Goal: Task Accomplishment & Management: Complete application form

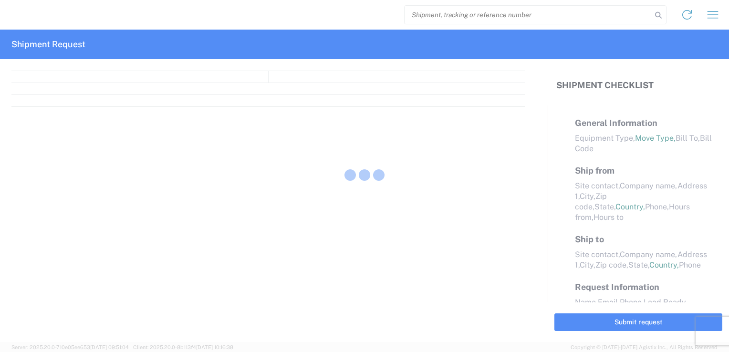
select select "FULL"
select select "LBS"
select select "IN"
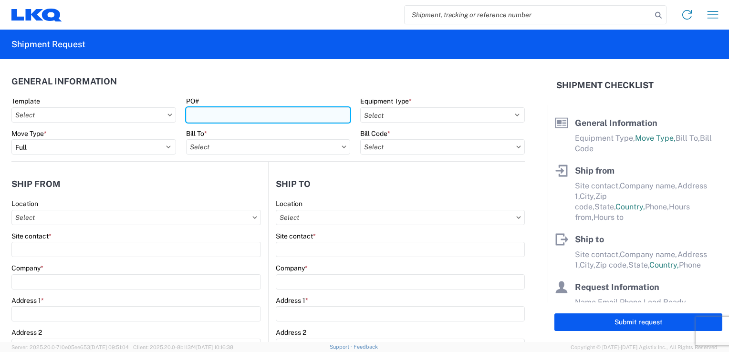
click at [206, 117] on input "PO#" at bounding box center [268, 114] width 165 height 15
type input "1929876"
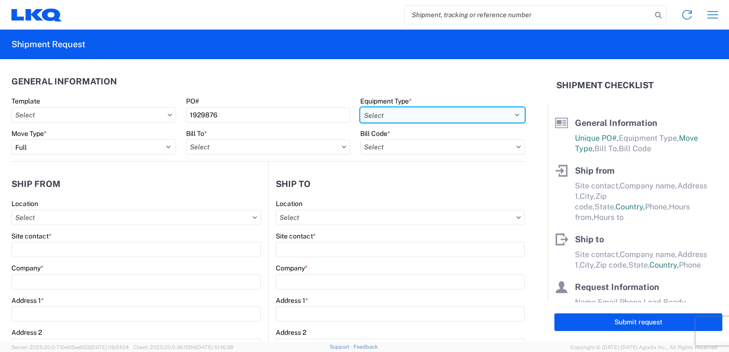
click at [402, 114] on select "Select 53’ Dry Van Flatbed Dropdeck (van) Lowboy (flatbed) Rail" at bounding box center [442, 114] width 165 height 15
select select "STDV"
click at [360, 107] on select "Select 53’ Dry Van Flatbed Dropdeck (van) Lowboy (flatbed) Rail" at bounding box center [442, 114] width 165 height 15
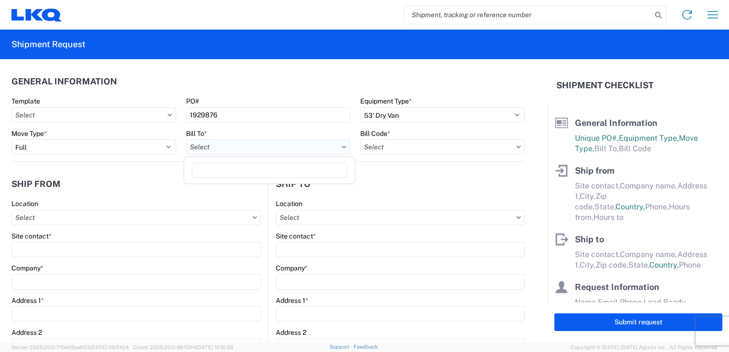
click at [248, 142] on input "text" at bounding box center [268, 146] width 165 height 15
click at [105, 135] on div "Move Type *" at bounding box center [93, 133] width 165 height 9
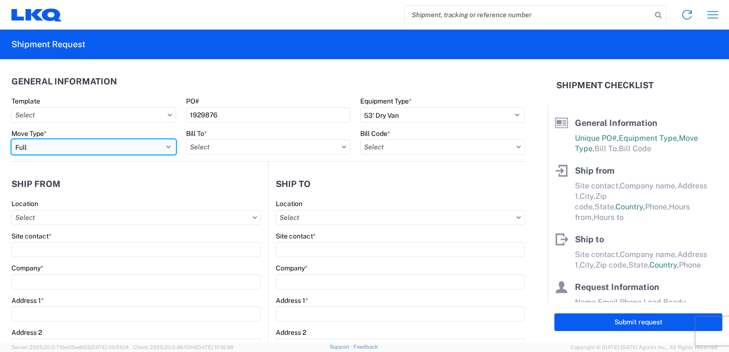
click at [103, 144] on select "Select Full Partial TL" at bounding box center [93, 146] width 165 height 15
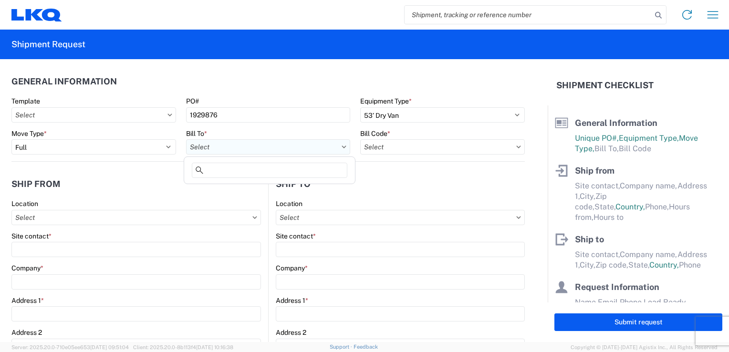
click at [234, 148] on input "text" at bounding box center [268, 146] width 165 height 15
type input "1300"
click at [238, 189] on div "1300 - LKQ [PERSON_NAME] - Akron" at bounding box center [269, 189] width 167 height 15
type input "1300 - LKQ [PERSON_NAME] - Akron"
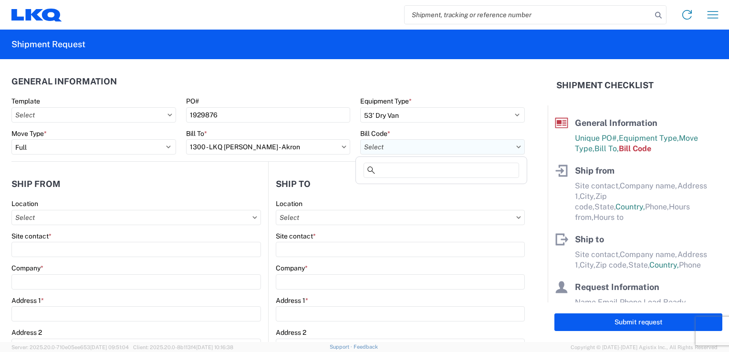
click at [371, 145] on input "text" at bounding box center [442, 146] width 165 height 15
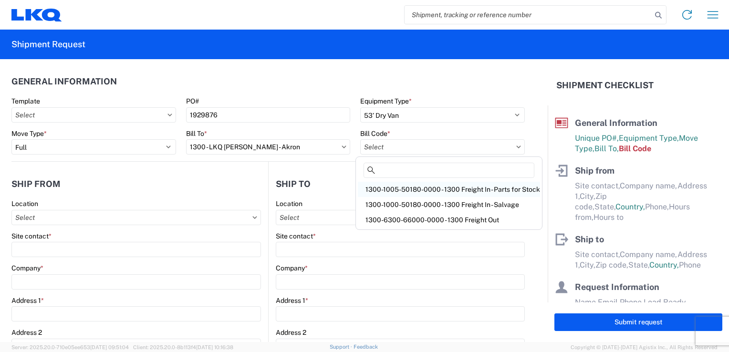
click at [479, 186] on div "1300-1005-50180-0000 - 1300 Freight In - Parts for Stock" at bounding box center [449, 189] width 182 height 15
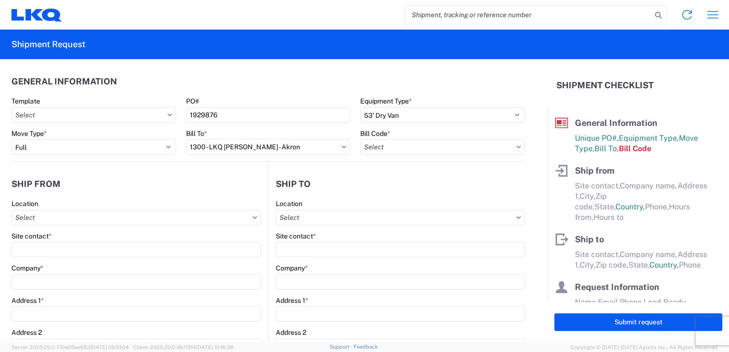
type input "1300-1005-50180-0000 - 1300 Freight In - Parts for Stock"
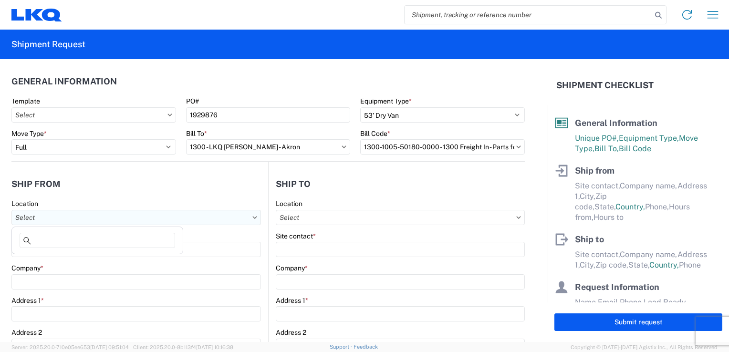
click at [52, 221] on input "text" at bounding box center [136, 217] width 250 height 15
type input "1"
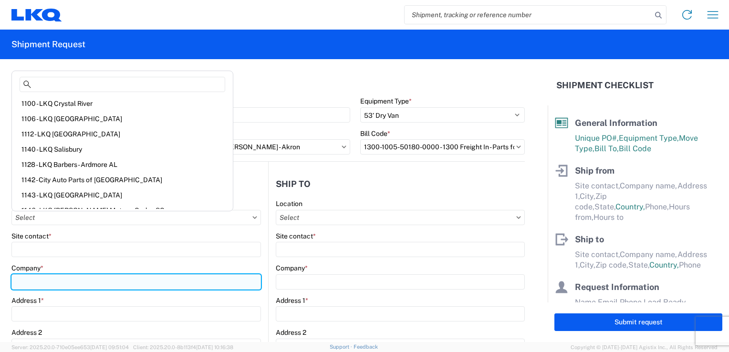
click at [36, 276] on input "Company *" at bounding box center [136, 281] width 250 height 15
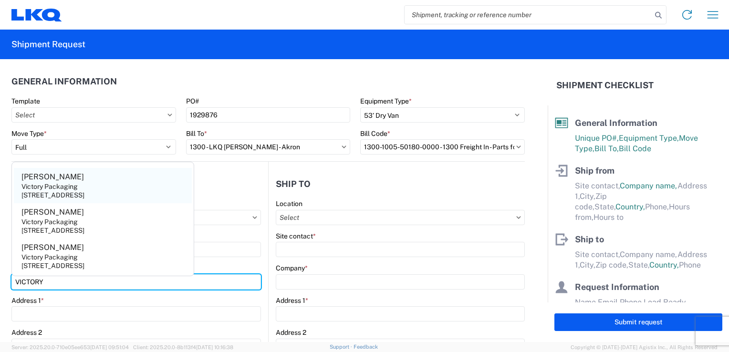
type input "VICTORY"
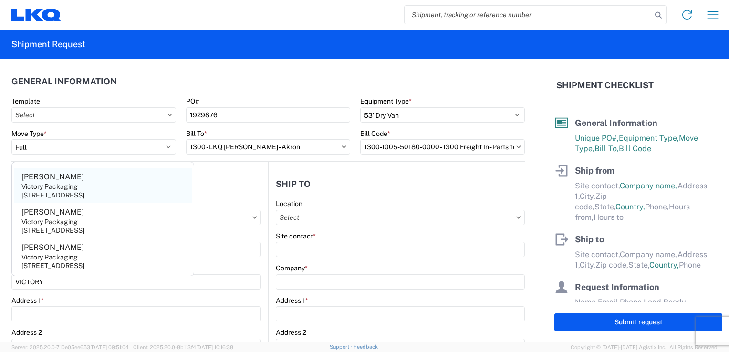
click at [57, 196] on div "[STREET_ADDRESS]" at bounding box center [52, 195] width 63 height 9
type input "[PERSON_NAME]"
type input "Victory Packaging"
type input "[STREET_ADDRESS]"
type input "Livonia"
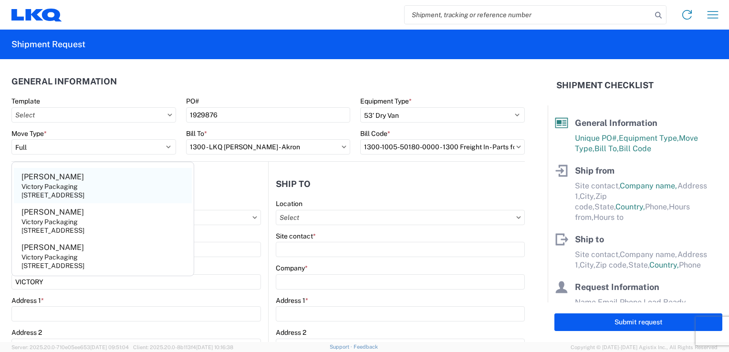
type input "48150"
select select "MI"
select select "US"
type input "[PHONE_NUMBER]"
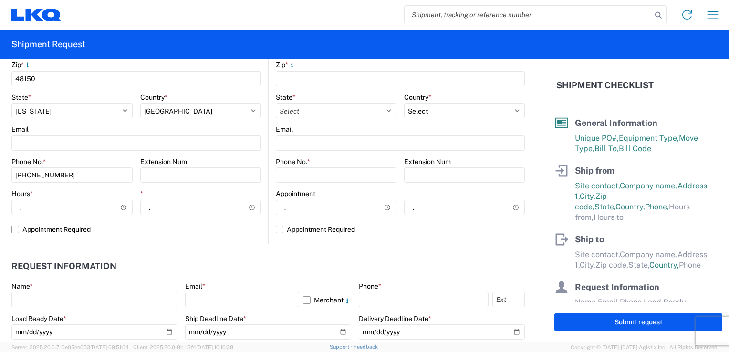
scroll to position [334, 0]
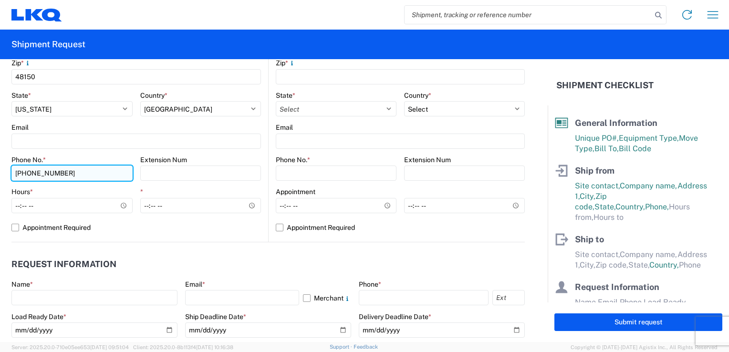
click at [91, 179] on input "[PHONE_NUMBER]" at bounding box center [71, 173] width 121 height 15
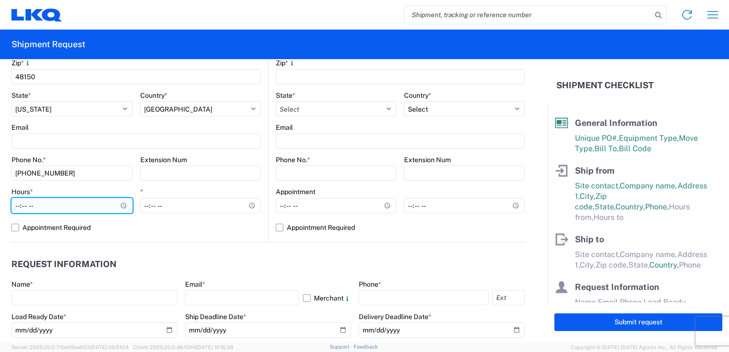
click at [120, 204] on input "Hours *" at bounding box center [71, 205] width 121 height 15
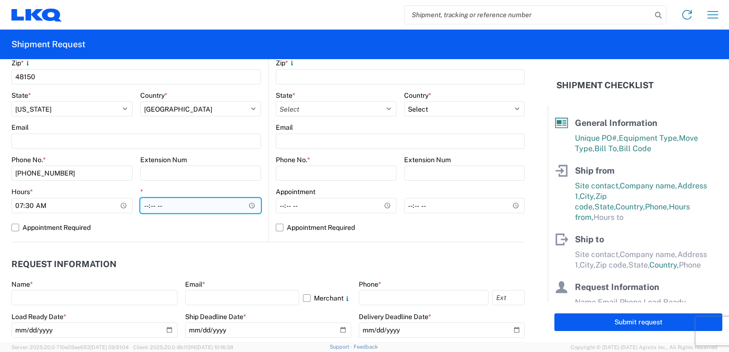
type input "07:30"
click at [162, 204] on input "*" at bounding box center [200, 205] width 121 height 15
click at [248, 205] on input "*" at bounding box center [200, 205] width 121 height 15
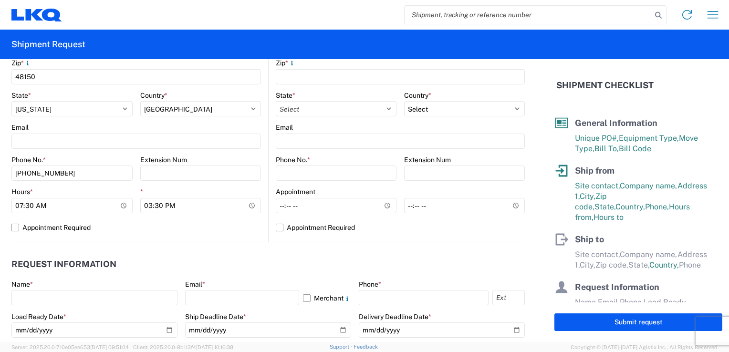
type input "15:30"
click at [240, 241] on div "Location Site contact * [PERSON_NAME] Company * Victory Packaging Address [STRE…" at bounding box center [136, 53] width 250 height 377
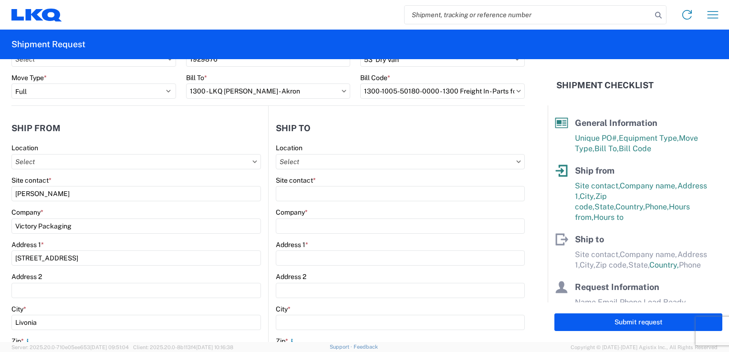
scroll to position [48, 0]
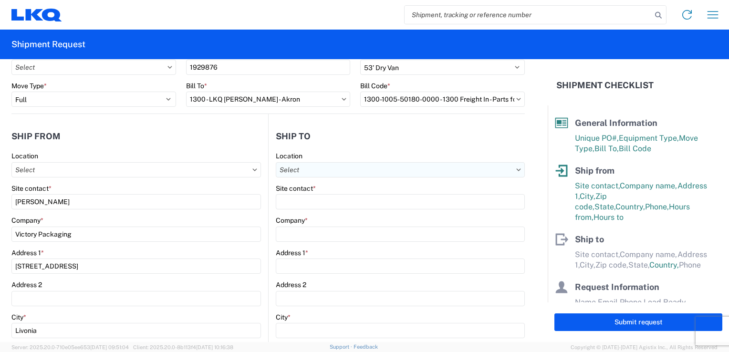
click at [314, 175] on input "text" at bounding box center [400, 169] width 249 height 15
type input "1300"
click at [310, 210] on div "1300 - LKQ [PERSON_NAME] - Akron" at bounding box center [357, 211] width 167 height 15
type input "1300 - LKQ [PERSON_NAME] - Akron"
type input "LKQ Corporation"
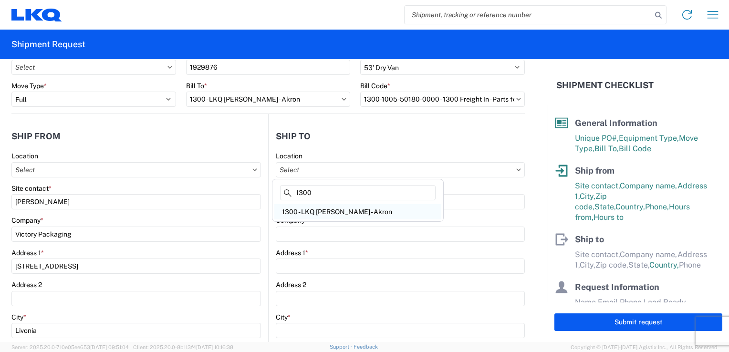
type input "[STREET_ADDRESS][PERSON_NAME]"
type input "Akron"
type input "44306"
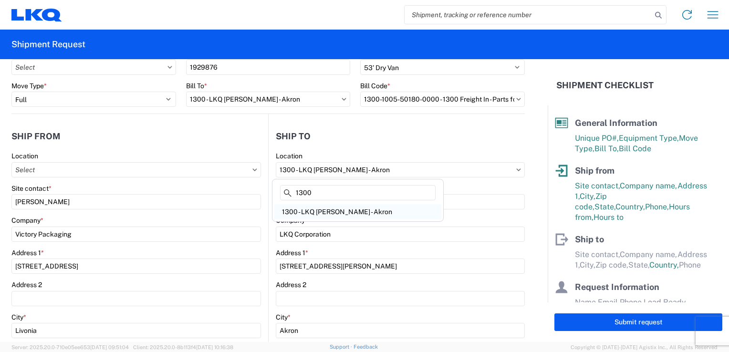
select select "US"
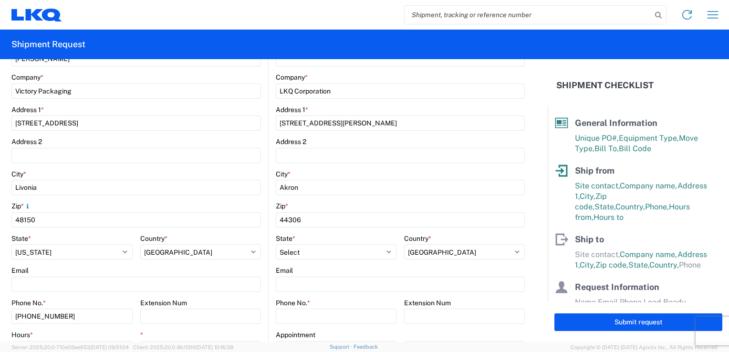
scroll to position [286, 0]
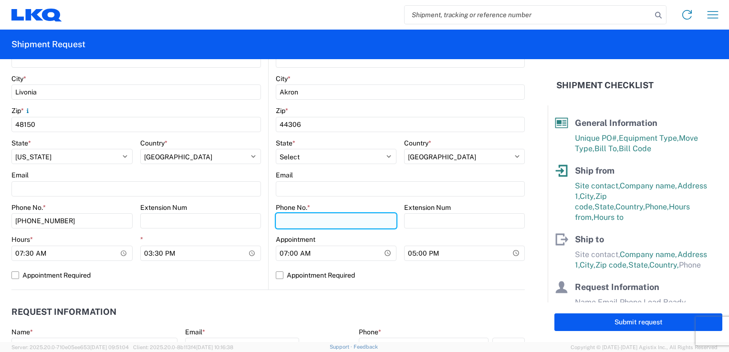
click at [307, 220] on input "Phone No. *" at bounding box center [336, 220] width 121 height 15
type input "6786664644"
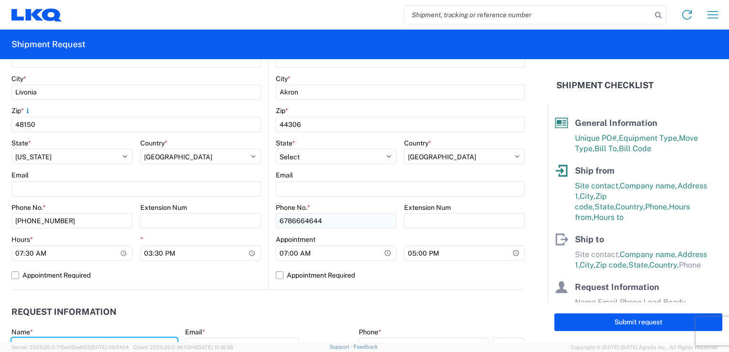
type input "MANAGER"
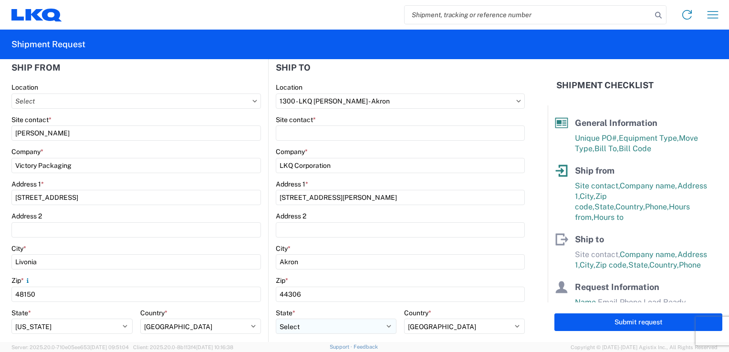
scroll to position [95, 0]
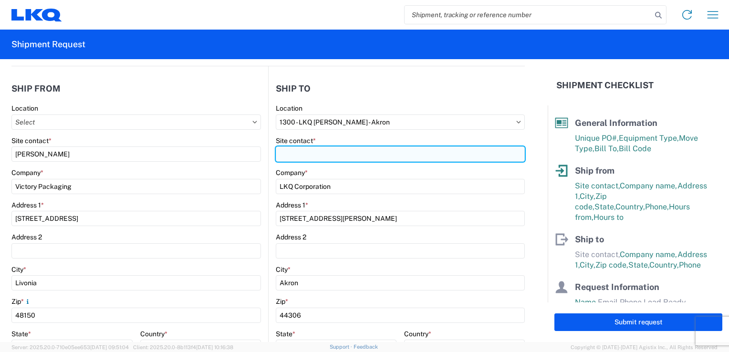
click at [311, 157] on input "Site contact *" at bounding box center [400, 154] width 249 height 15
type input "[PERSON_NAME]"
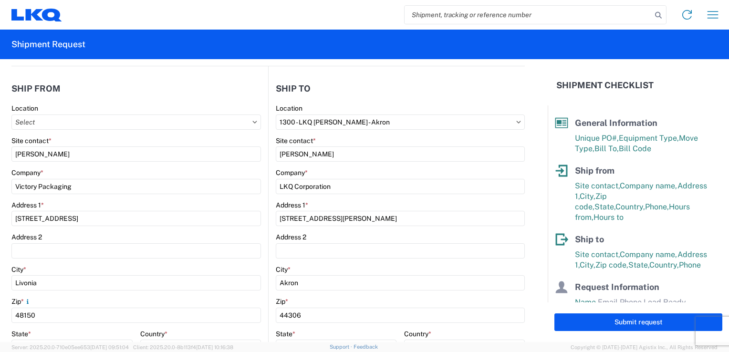
click at [368, 140] on div "Site contact *" at bounding box center [400, 141] width 249 height 9
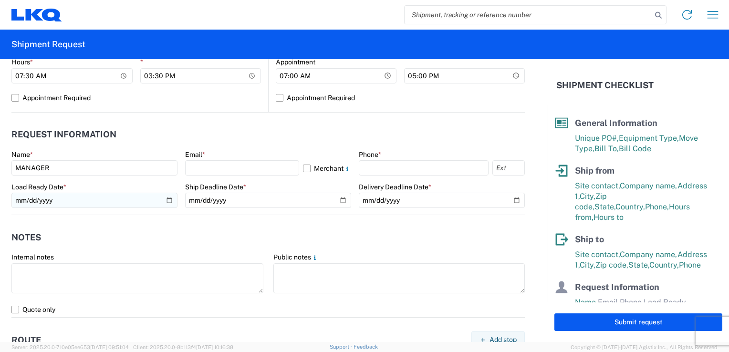
scroll to position [477, 0]
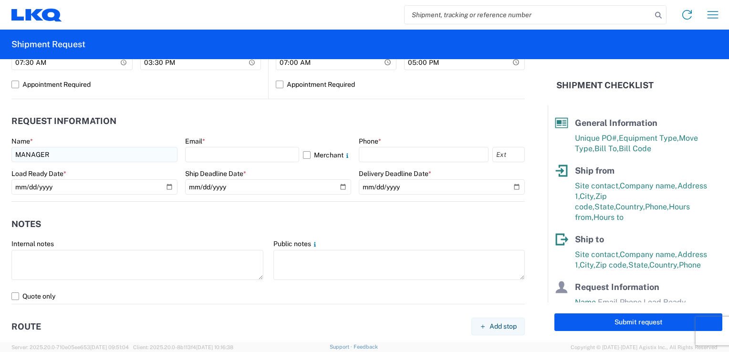
drag, startPoint x: 113, startPoint y: 162, endPoint x: 87, endPoint y: 155, distance: 26.4
click at [87, 155] on agx-form-control-wrapper-v2 "Name * MANAGER" at bounding box center [94, 153] width 166 height 32
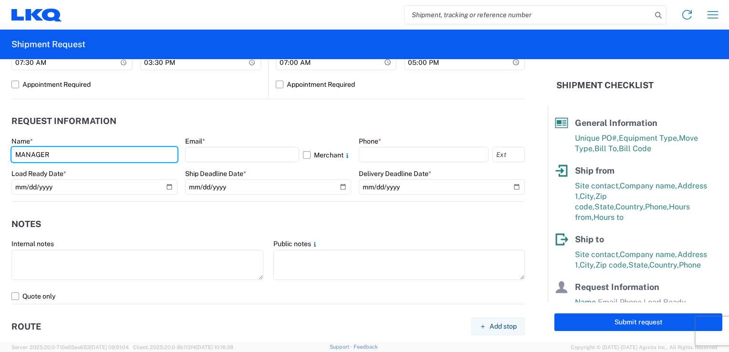
drag, startPoint x: 12, startPoint y: 154, endPoint x: -16, endPoint y: 156, distance: 28.7
click at [0, 156] on html "Home Shipment request Shipment tracking Shipment Request General Information Te…" at bounding box center [364, 176] width 729 height 352
type input "[PERSON_NAME]"
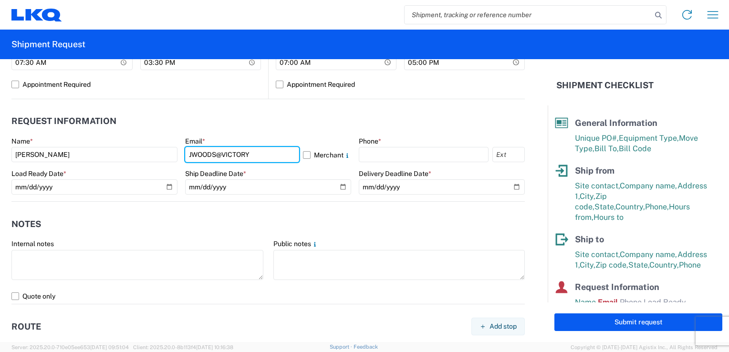
type input "[EMAIL_ADDRESS][DOMAIN_NAME]"
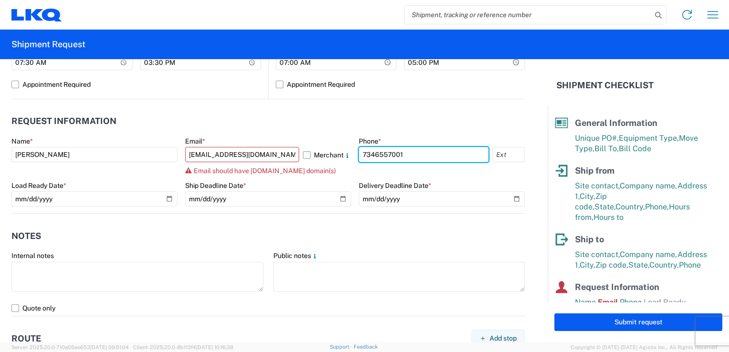
type input "7346557001"
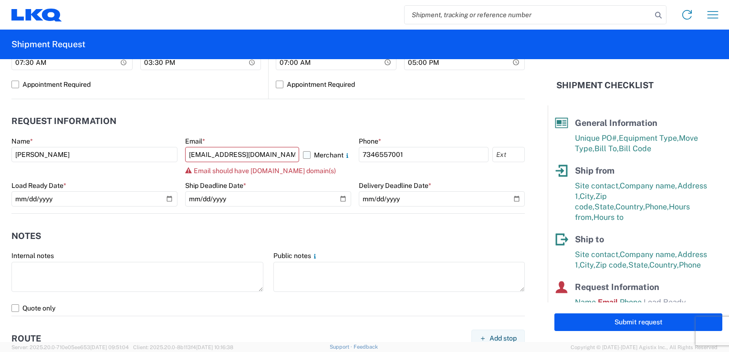
click at [303, 154] on label "Merchant" at bounding box center [327, 154] width 48 height 15
click at [0, 0] on input "Merchant" at bounding box center [0, 0] width 0 height 0
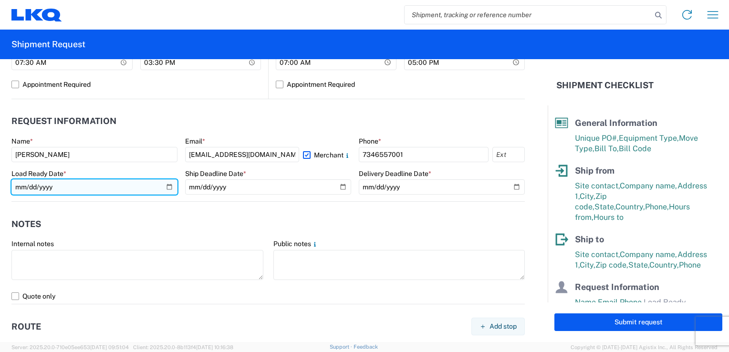
click at [160, 187] on input "date" at bounding box center [94, 186] width 166 height 15
click at [169, 186] on input "date" at bounding box center [94, 186] width 166 height 15
type input "[DATE]"
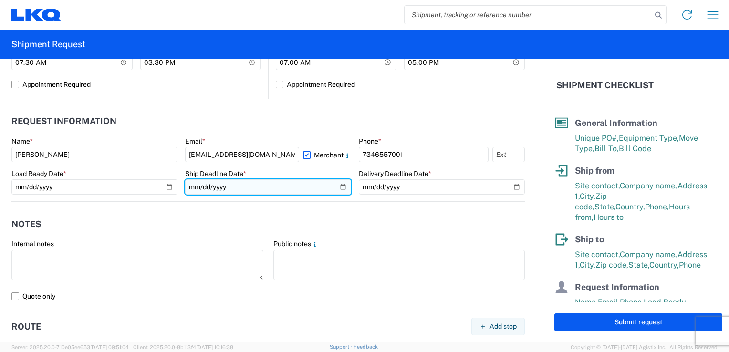
click at [339, 189] on input "date" at bounding box center [268, 186] width 166 height 15
type input "[DATE]"
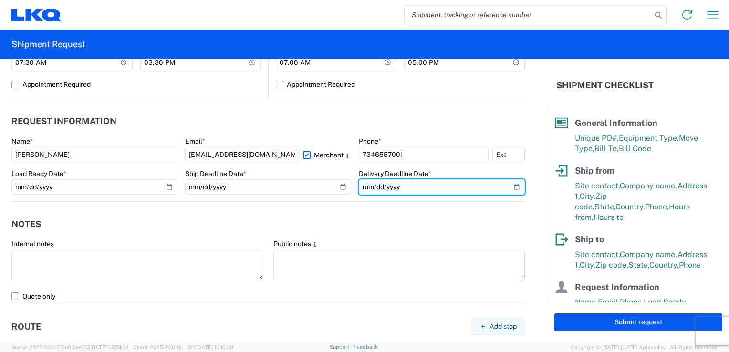
click at [509, 188] on input "date" at bounding box center [442, 186] width 166 height 15
type input "[DATE]"
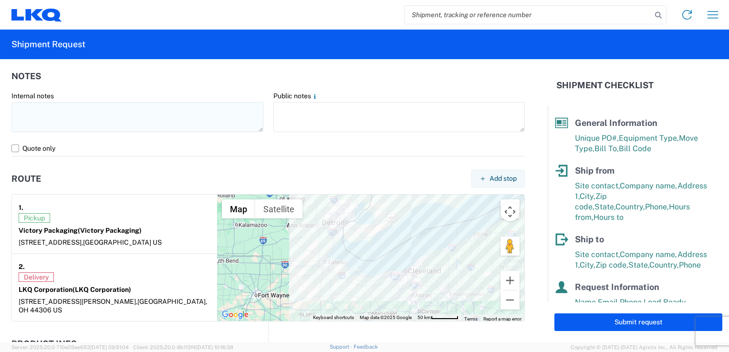
scroll to position [764, 0]
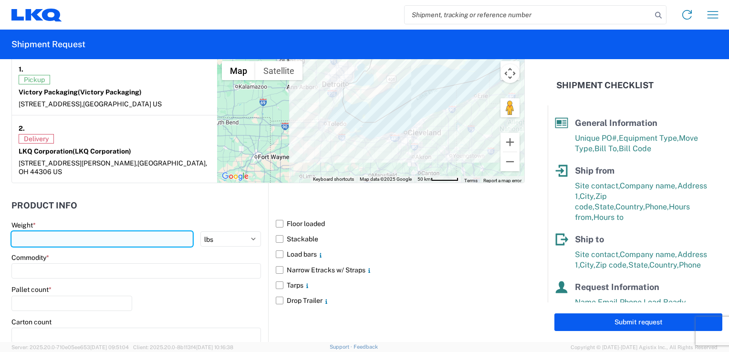
click at [43, 231] on input "number" at bounding box center [101, 238] width 181 height 15
type input "3797"
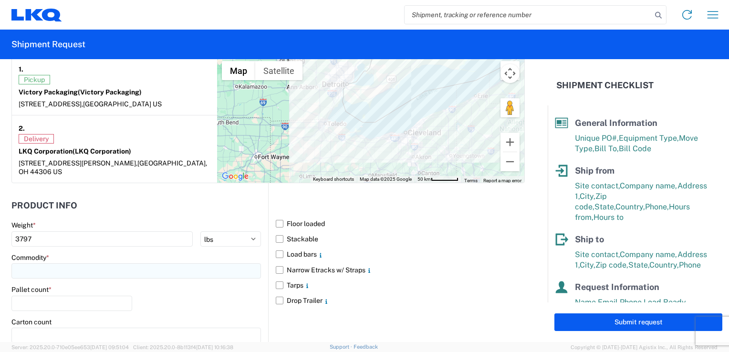
click at [50, 263] on input at bounding box center [136, 270] width 250 height 15
type input "CO"
click at [63, 308] on div "Corrugated Fiber Board" at bounding box center [97, 303] width 167 height 15
type input "Corrugated Fiber Board"
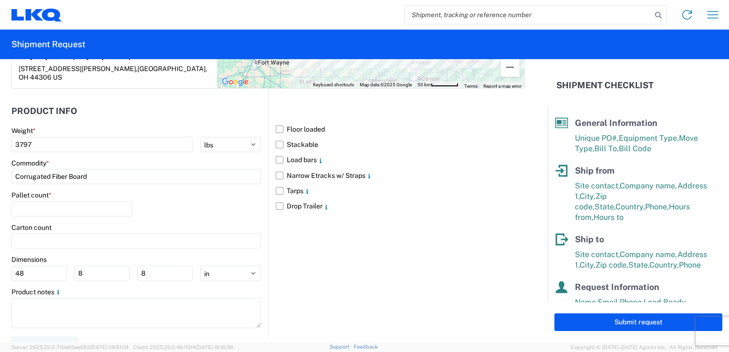
scroll to position [859, 0]
click at [39, 200] on input "number" at bounding box center [71, 207] width 121 height 15
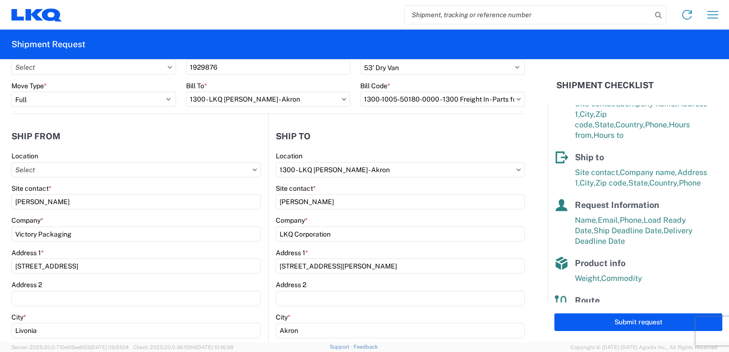
scroll to position [120, 0]
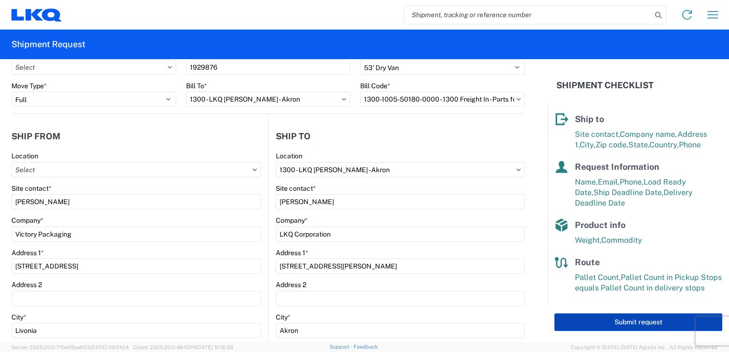
type input "8"
click at [617, 319] on button "Submit request" at bounding box center [639, 323] width 168 height 18
select select "US"
